Goal: Transaction & Acquisition: Purchase product/service

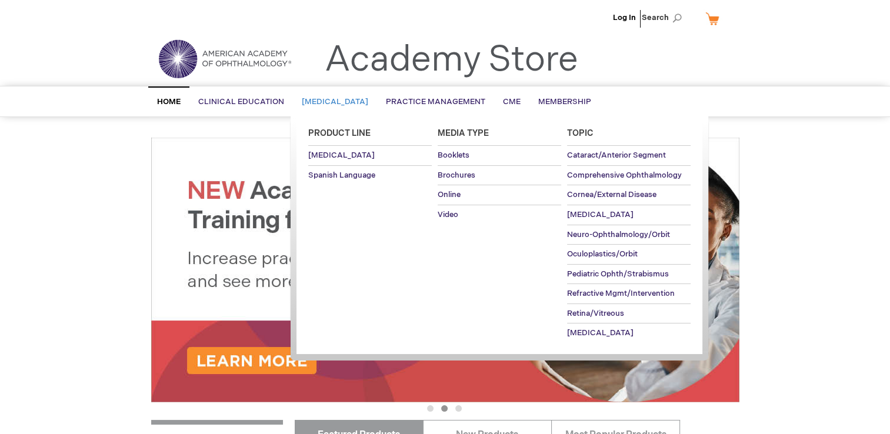
click at [359, 95] on link "[MEDICAL_DATA]" at bounding box center [335, 102] width 84 height 29
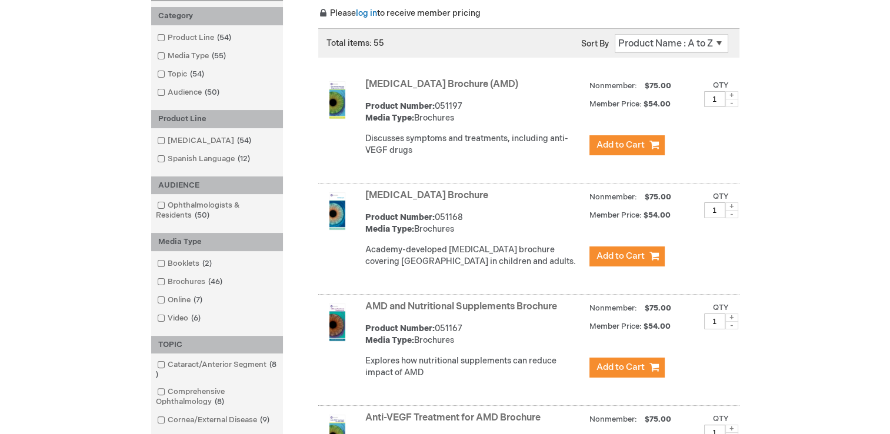
scroll to position [59, 0]
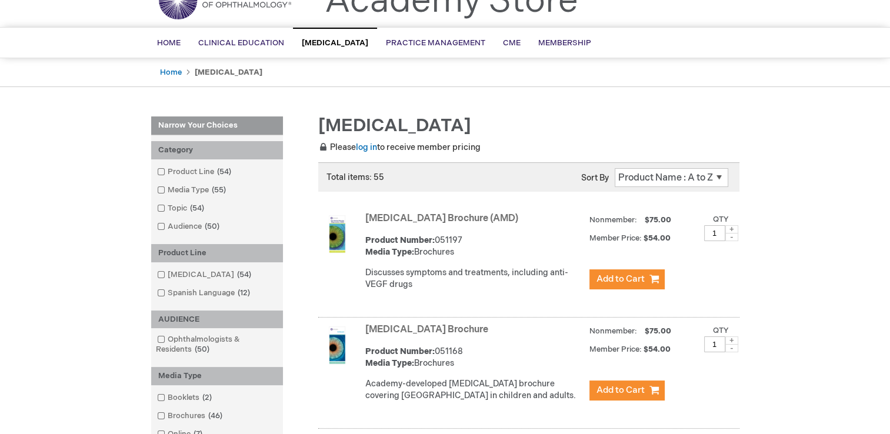
click at [674, 177] on select "Position Product Name : A to Z Product Name : Z to A Price : Low to High Price …" at bounding box center [672, 177] width 114 height 19
select select "price"
click at [615, 168] on select "Position Product Name : A to Z Product Name : Z to A Price : Low to High Price …" at bounding box center [672, 177] width 114 height 19
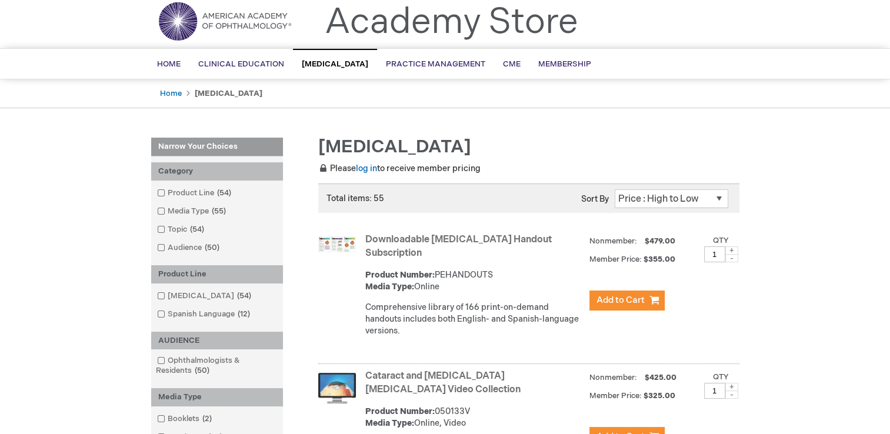
scroll to position [59, 0]
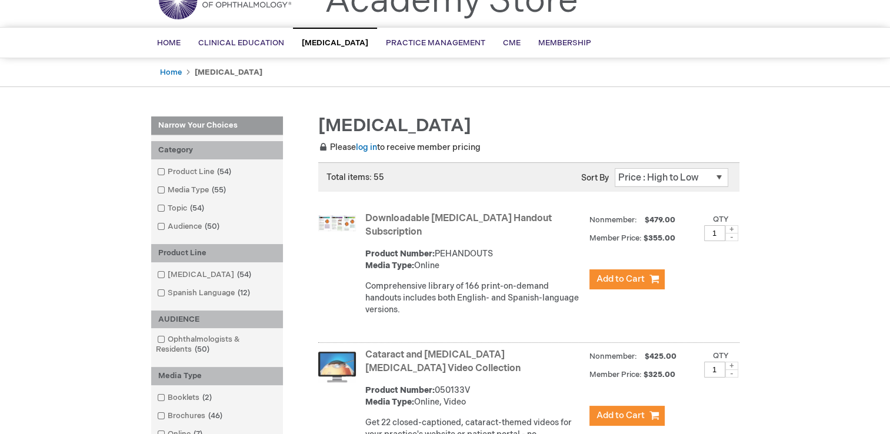
click at [450, 219] on link "Downloadable [MEDICAL_DATA] Handout Subscription" at bounding box center [458, 225] width 187 height 25
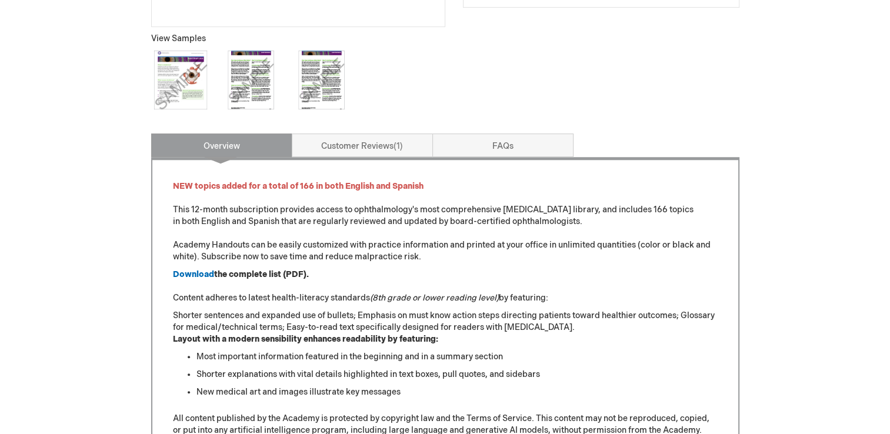
scroll to position [471, 0]
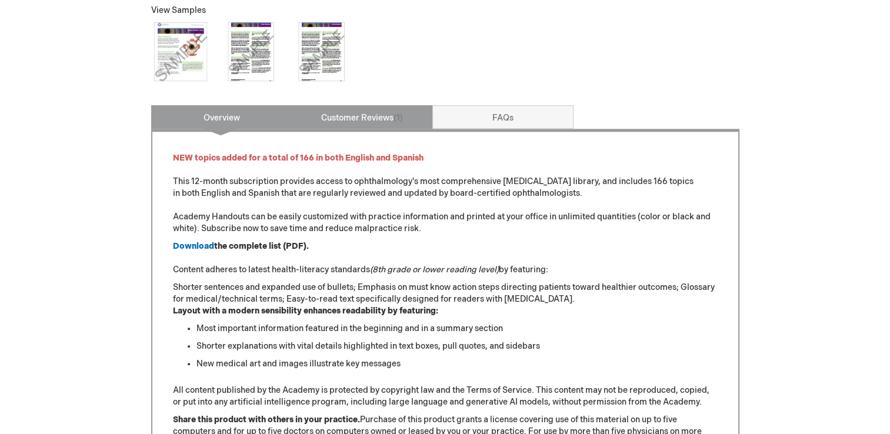
click at [385, 118] on link "Customer Reviews 1" at bounding box center [362, 117] width 141 height 24
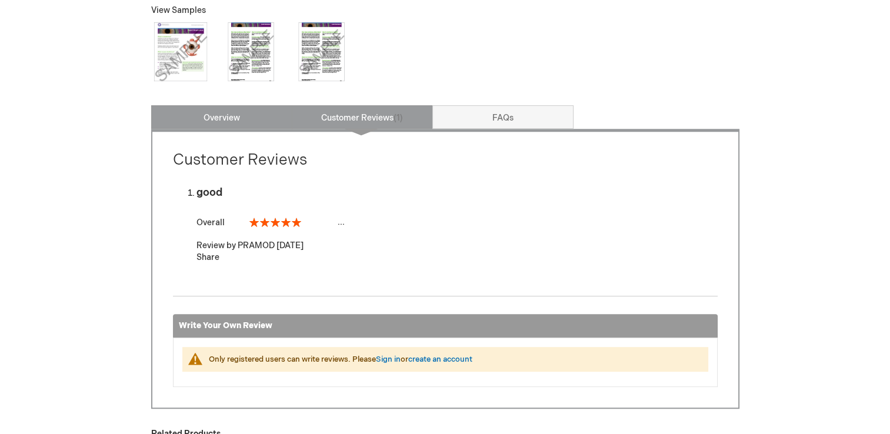
click at [249, 116] on link "Overview" at bounding box center [221, 117] width 141 height 24
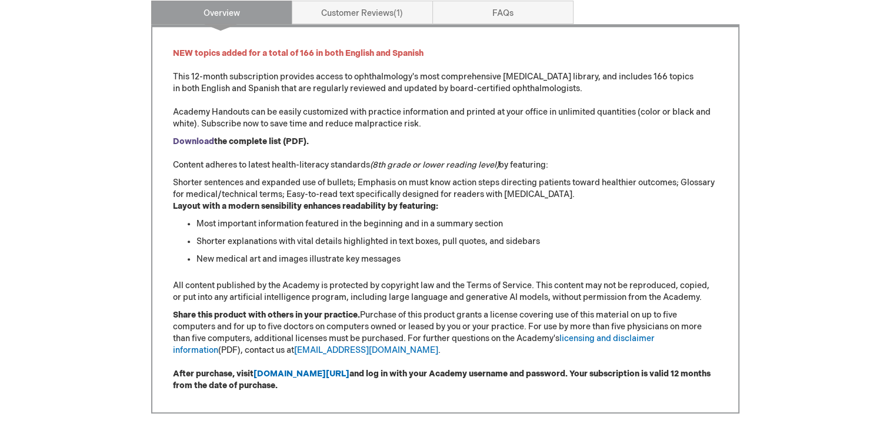
click at [191, 140] on strong "Download" at bounding box center [193, 141] width 41 height 10
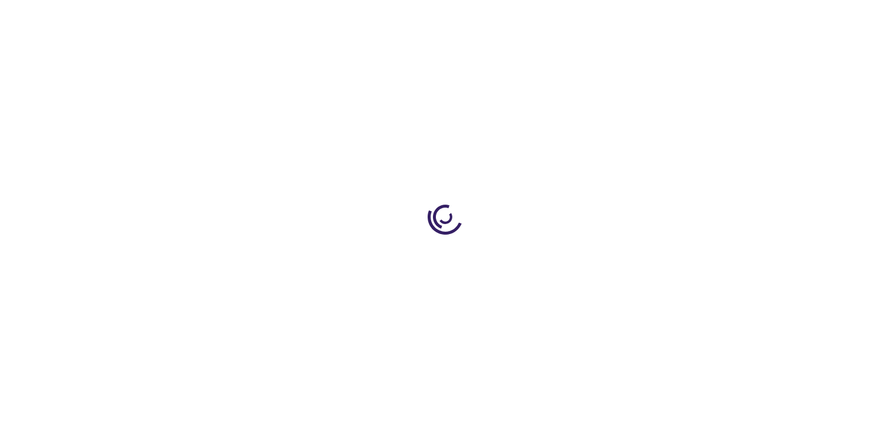
type input "1"
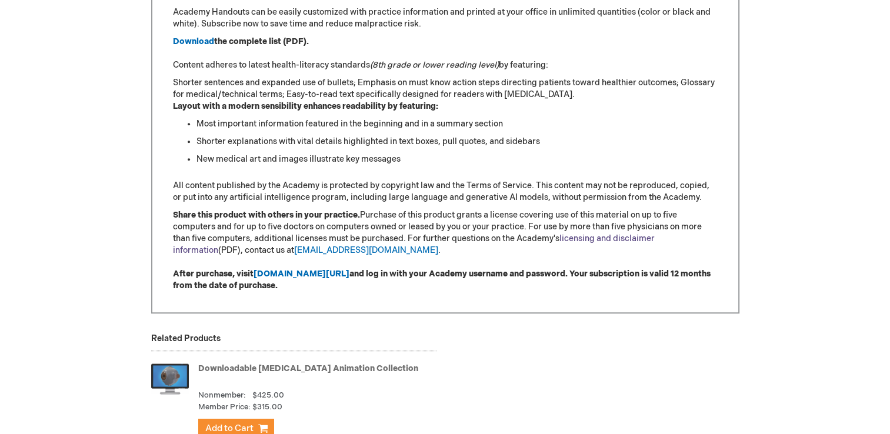
scroll to position [693, 0]
